Goal: Transaction & Acquisition: Book appointment/travel/reservation

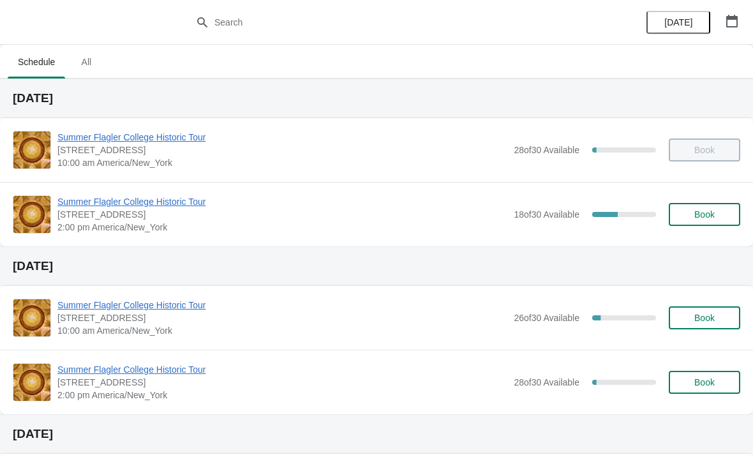
click at [711, 214] on span "Book" at bounding box center [704, 214] width 20 height 10
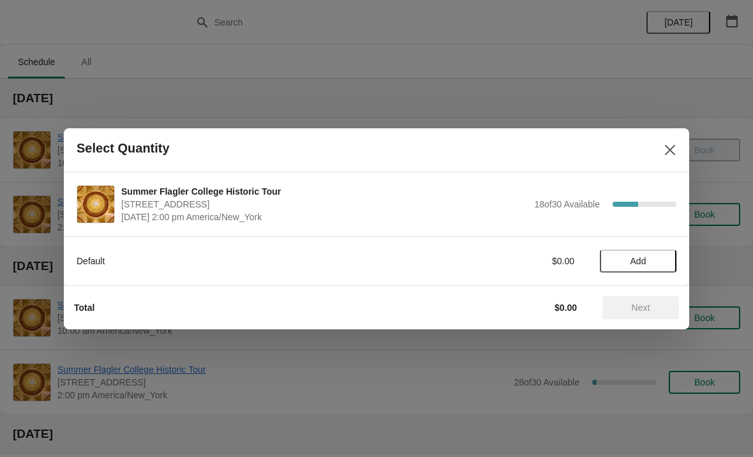
click at [657, 249] on button "Add" at bounding box center [638, 260] width 77 height 23
click at [665, 256] on icon at bounding box center [659, 260] width 13 height 13
click at [645, 296] on button "Next" at bounding box center [640, 307] width 77 height 23
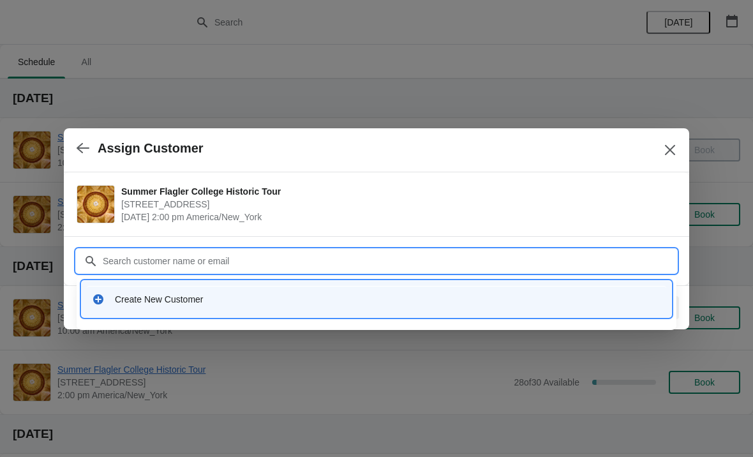
click at [149, 290] on div "Create New Customer" at bounding box center [376, 299] width 579 height 26
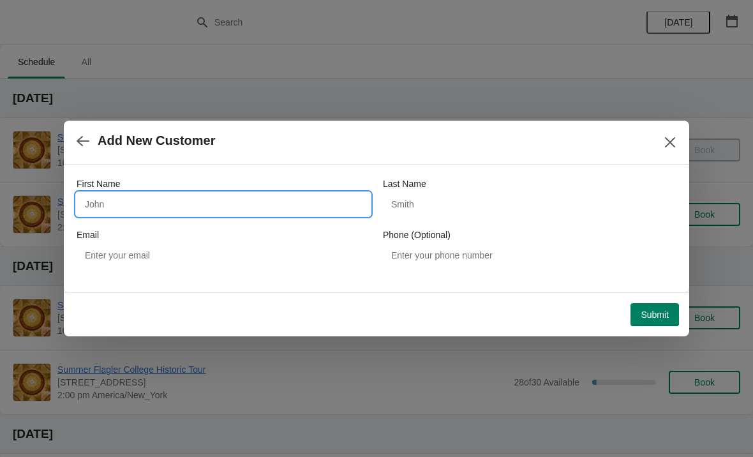
click at [121, 200] on input "First Name" at bounding box center [223, 204] width 293 height 23
type input "Debbie"
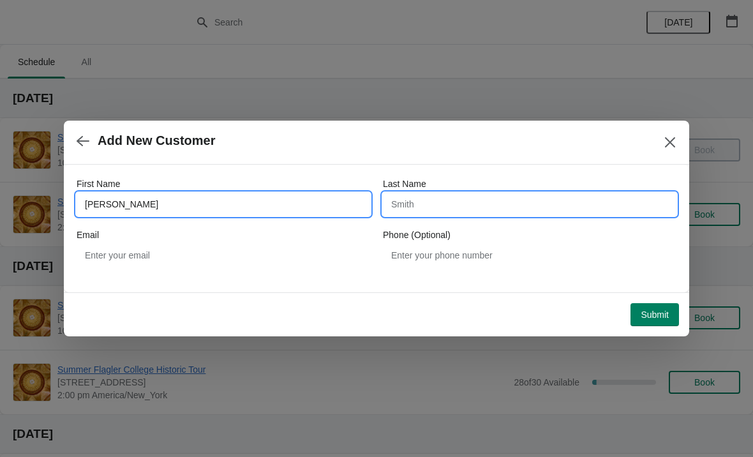
click at [482, 214] on input "Last Name" at bounding box center [529, 204] width 293 height 23
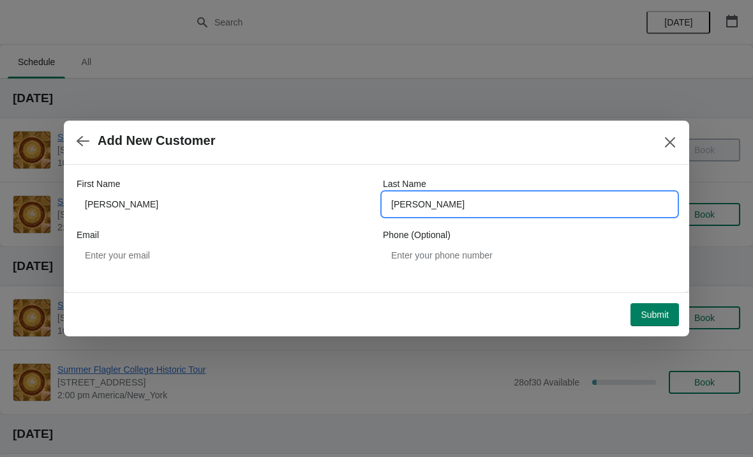
type input "Lichty"
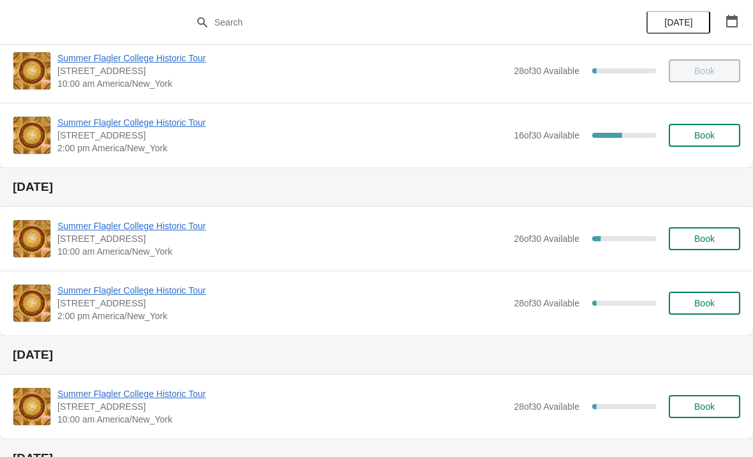
scroll to position [76, 0]
